Goal: Task Accomplishment & Management: Complete application form

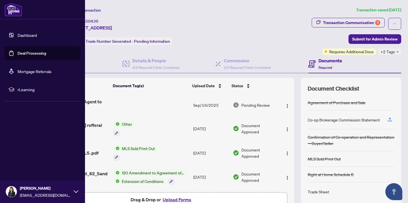
click at [28, 37] on link "Dashboard" at bounding box center [27, 35] width 19 height 5
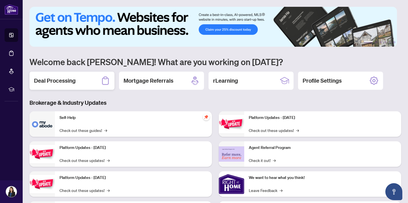
click at [57, 79] on h2 "Deal Processing" at bounding box center [55, 81] width 42 height 8
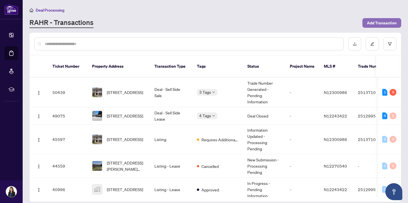
click at [376, 24] on span "Add Transaction" at bounding box center [382, 22] width 30 height 9
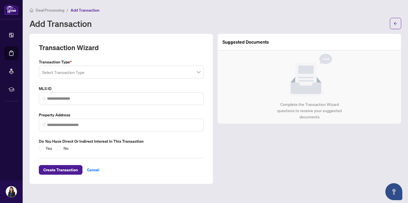
click at [154, 72] on input "search" at bounding box center [118, 73] width 153 height 12
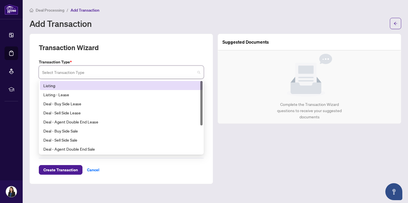
click at [151, 85] on div "Listing" at bounding box center [121, 85] width 156 height 6
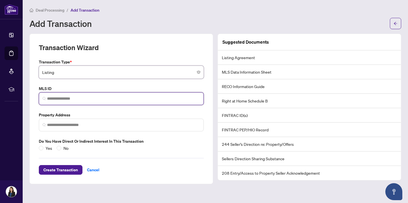
click at [141, 100] on input "search" at bounding box center [123, 99] width 153 height 6
paste input "*********"
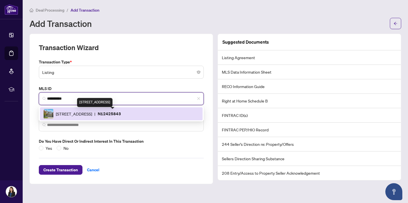
click at [92, 115] on span "[STREET_ADDRESS]" at bounding box center [74, 114] width 36 height 6
type input "*********"
type input "**********"
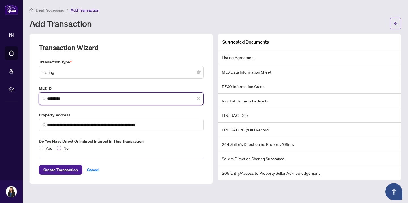
type input "*********"
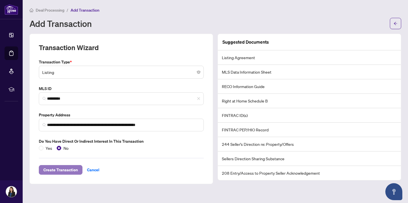
click at [68, 168] on span "Create Transaction" at bounding box center [60, 170] width 35 height 9
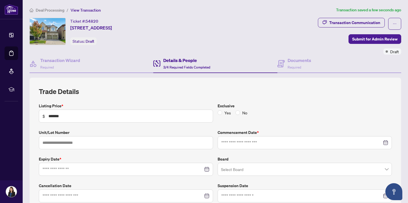
type input "**********"
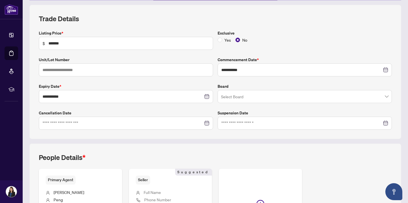
scroll to position [74, 0]
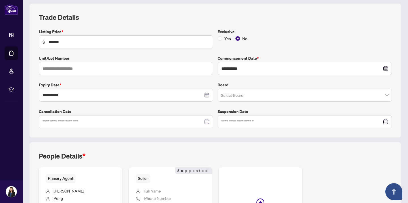
click at [272, 97] on input "search" at bounding box center [302, 96] width 162 height 12
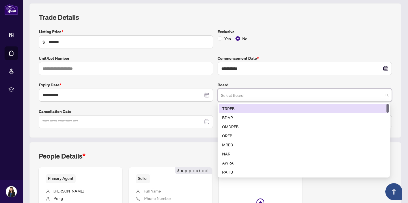
click at [269, 107] on div "TRREB" at bounding box center [303, 108] width 163 height 6
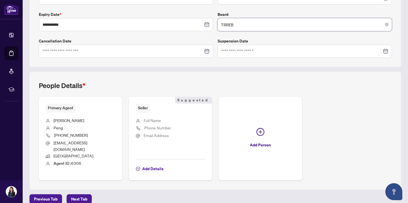
scroll to position [146, 0]
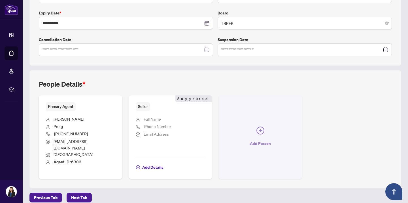
click at [259, 127] on icon "plus-circle" at bounding box center [261, 131] width 8 height 8
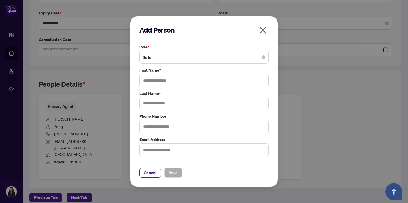
click at [196, 58] on span "Seller" at bounding box center [204, 57] width 122 height 11
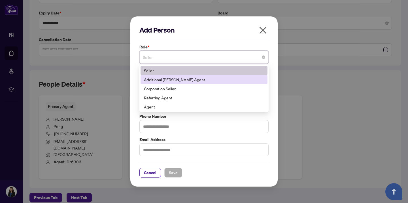
click at [193, 80] on div "Additional [PERSON_NAME] Agent" at bounding box center [204, 80] width 120 height 6
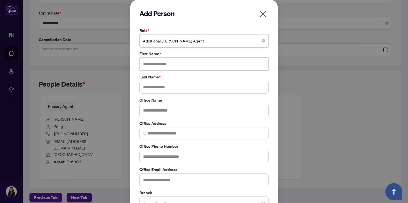
click at [177, 63] on input "text" at bounding box center [203, 64] width 129 height 13
type input "*****"
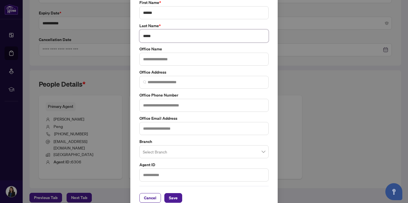
scroll to position [60, 0]
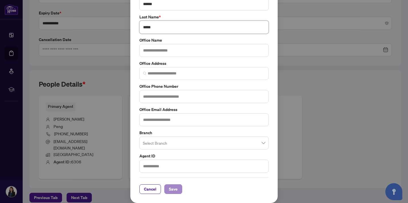
type input "*****"
click at [174, 190] on span "Save" at bounding box center [173, 189] width 9 height 9
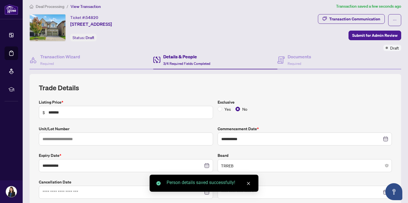
scroll to position [0, 0]
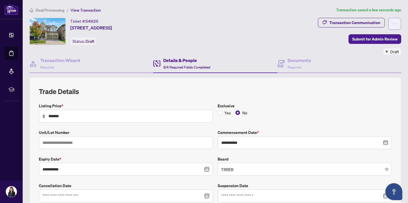
click at [393, 23] on icon "ellipsis" at bounding box center [395, 24] width 4 height 4
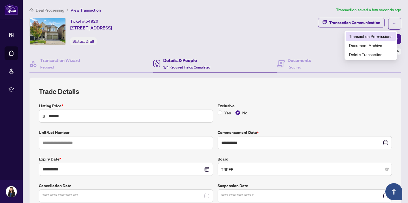
click at [380, 37] on span "Transaction Permissions" at bounding box center [370, 36] width 43 height 6
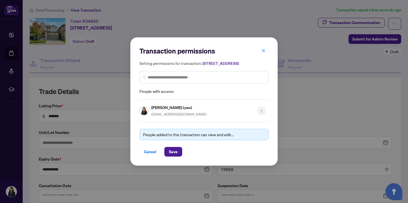
click at [176, 138] on div "People added to this transaction can view and edit..." at bounding box center [204, 135] width 122 height 6
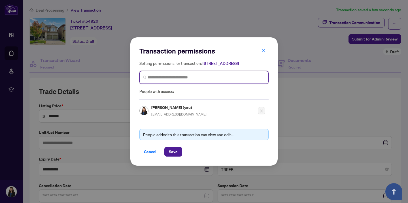
click at [190, 81] on input "search" at bounding box center [206, 78] width 117 height 6
type input "*****"
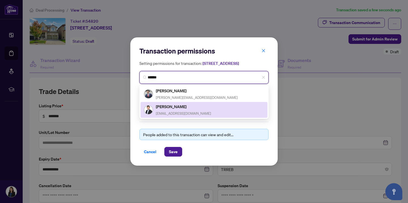
click at [181, 114] on span "[EMAIL_ADDRESS][DOMAIN_NAME]" at bounding box center [183, 113] width 55 height 4
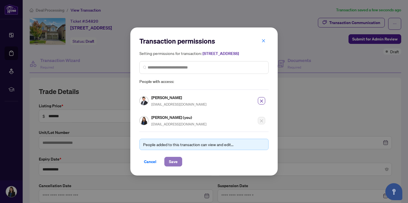
click at [172, 164] on span "Save" at bounding box center [173, 161] width 9 height 9
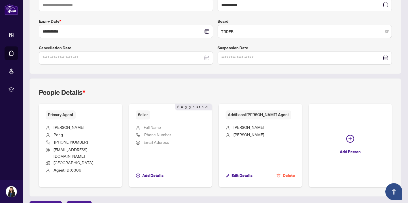
scroll to position [146, 0]
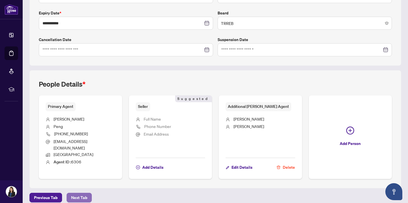
click at [77, 193] on span "Next Tab" at bounding box center [79, 197] width 16 height 9
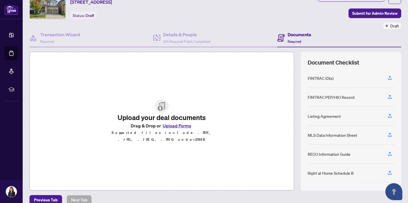
scroll to position [34, 0]
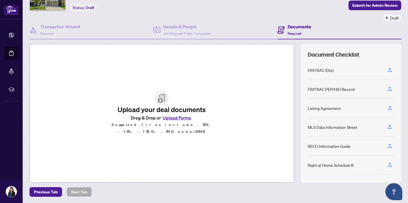
click at [173, 120] on button "Upload Forms" at bounding box center [177, 117] width 32 height 7
click at [389, 107] on icon "button" at bounding box center [390, 107] width 2 height 3
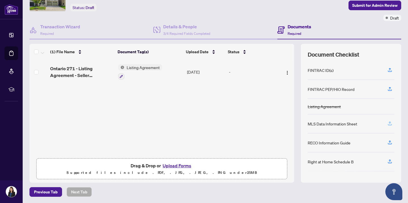
click at [387, 123] on icon "button" at bounding box center [389, 123] width 5 height 5
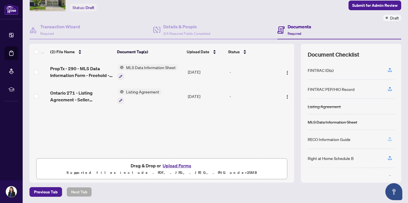
click at [387, 139] on icon "button" at bounding box center [389, 139] width 5 height 5
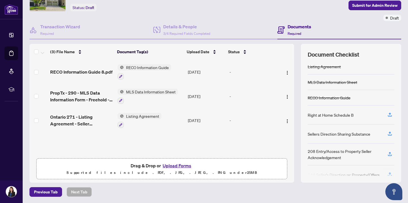
scroll to position [0, 0]
